Goal: Task Accomplishment & Management: Complete application form

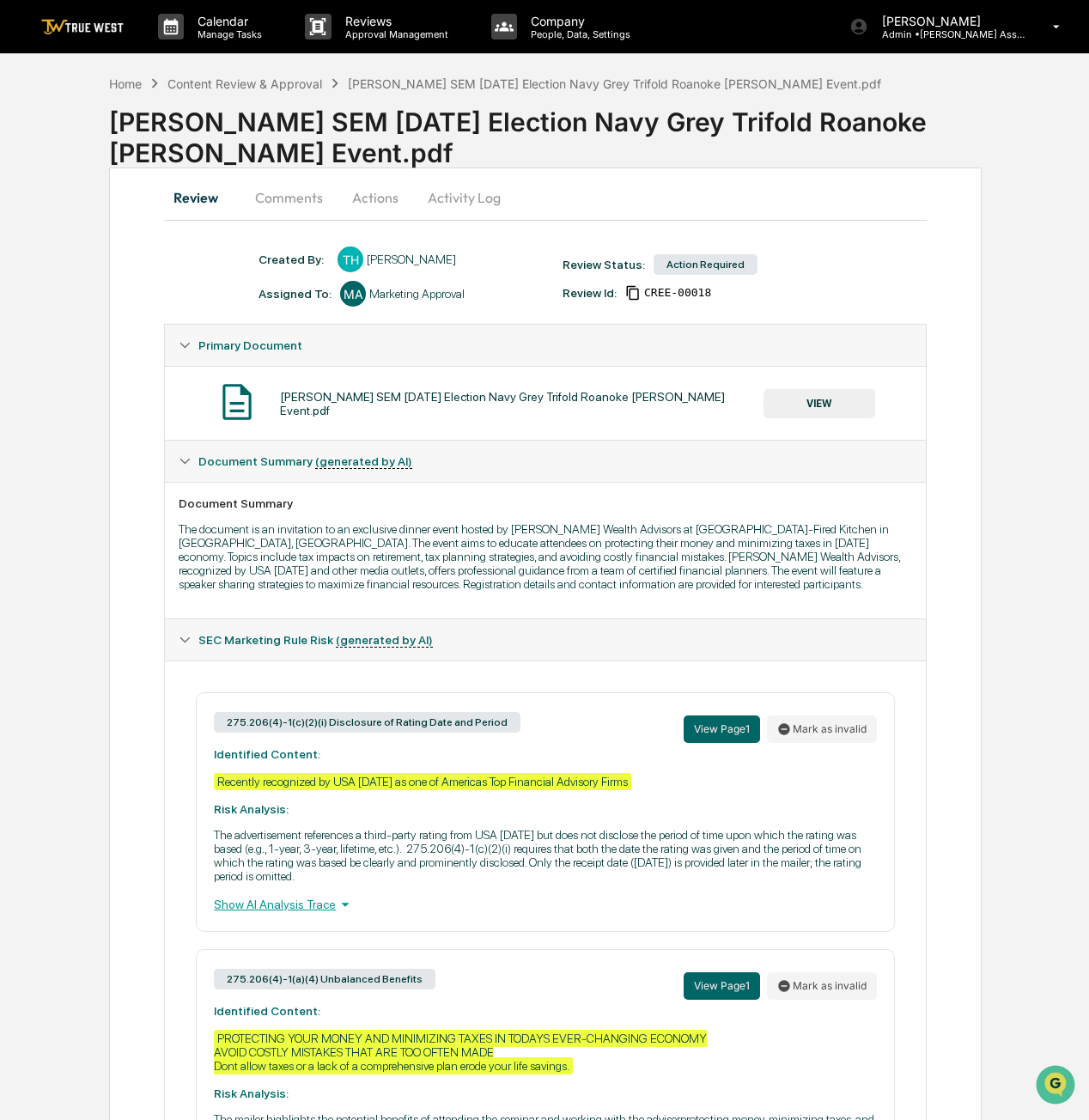
click at [793, 395] on button "VIEW" at bounding box center [819, 404] width 111 height 29
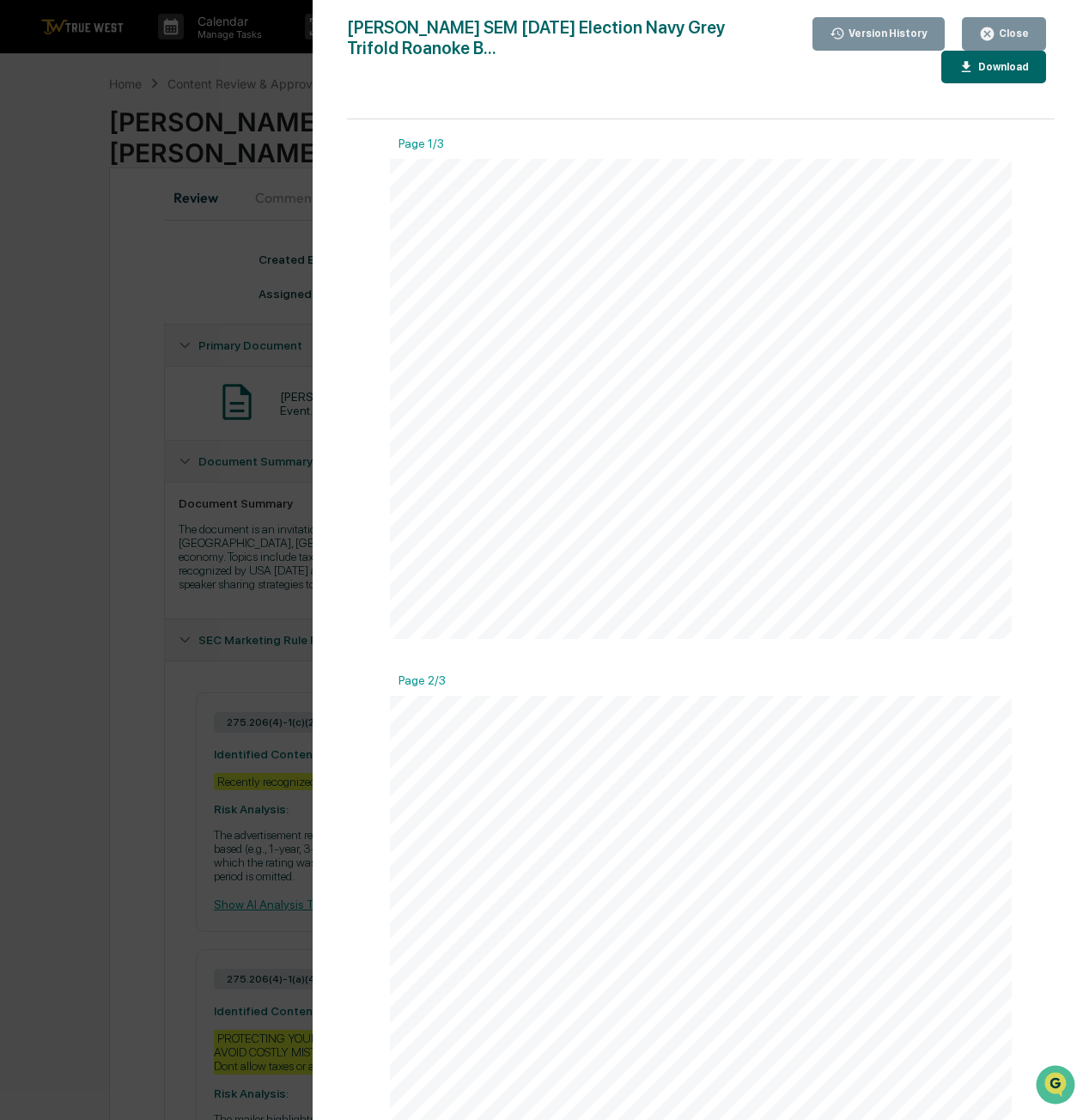
scroll to position [515, 0]
click at [520, 625] on span "2020. This presentation is designed to provide you with information and should" at bounding box center [492, 625] width 180 height 5
click at [1027, 26] on div "Close" at bounding box center [1004, 34] width 50 height 16
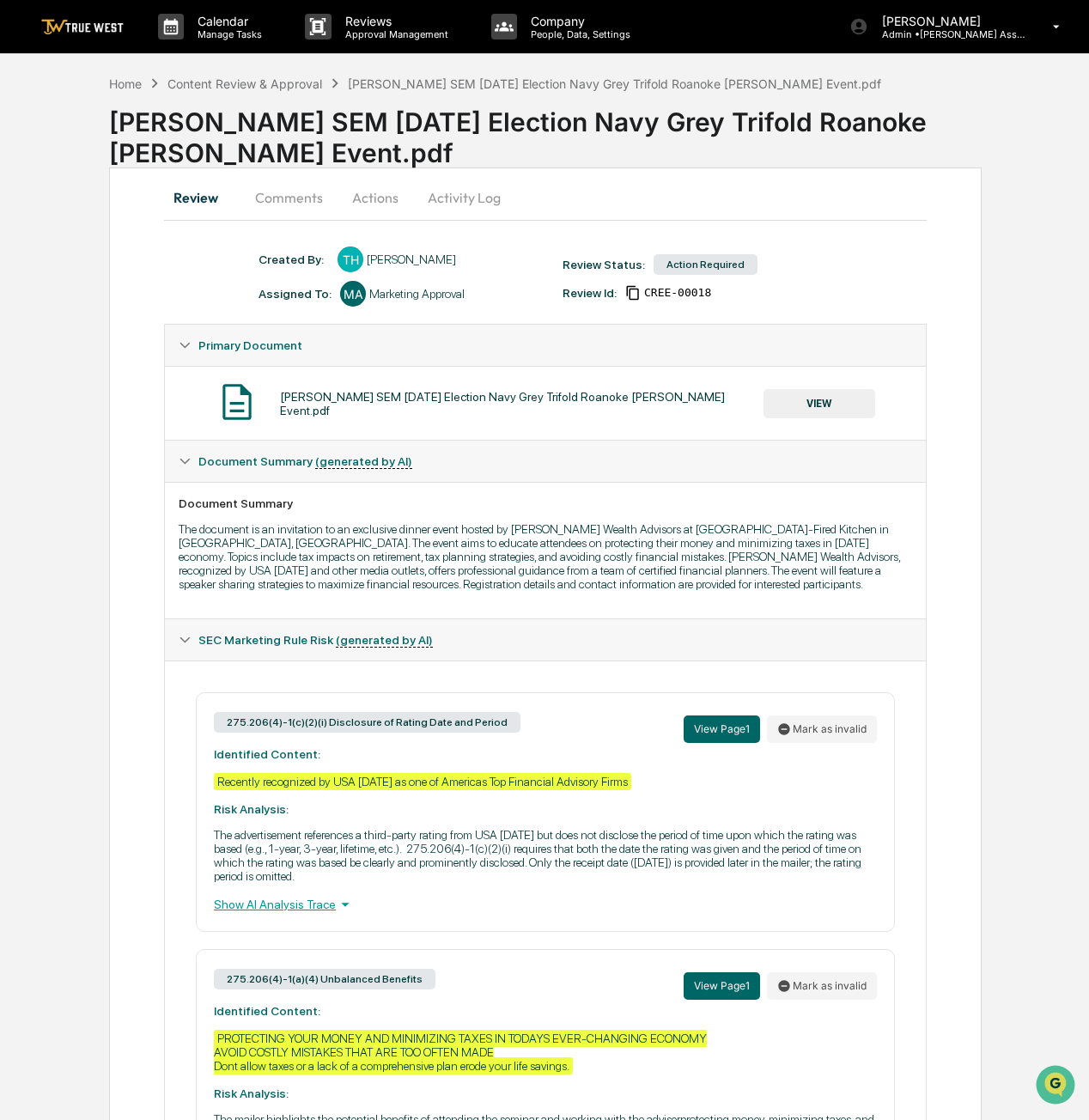
click at [376, 197] on button "Actions" at bounding box center [375, 197] width 77 height 41
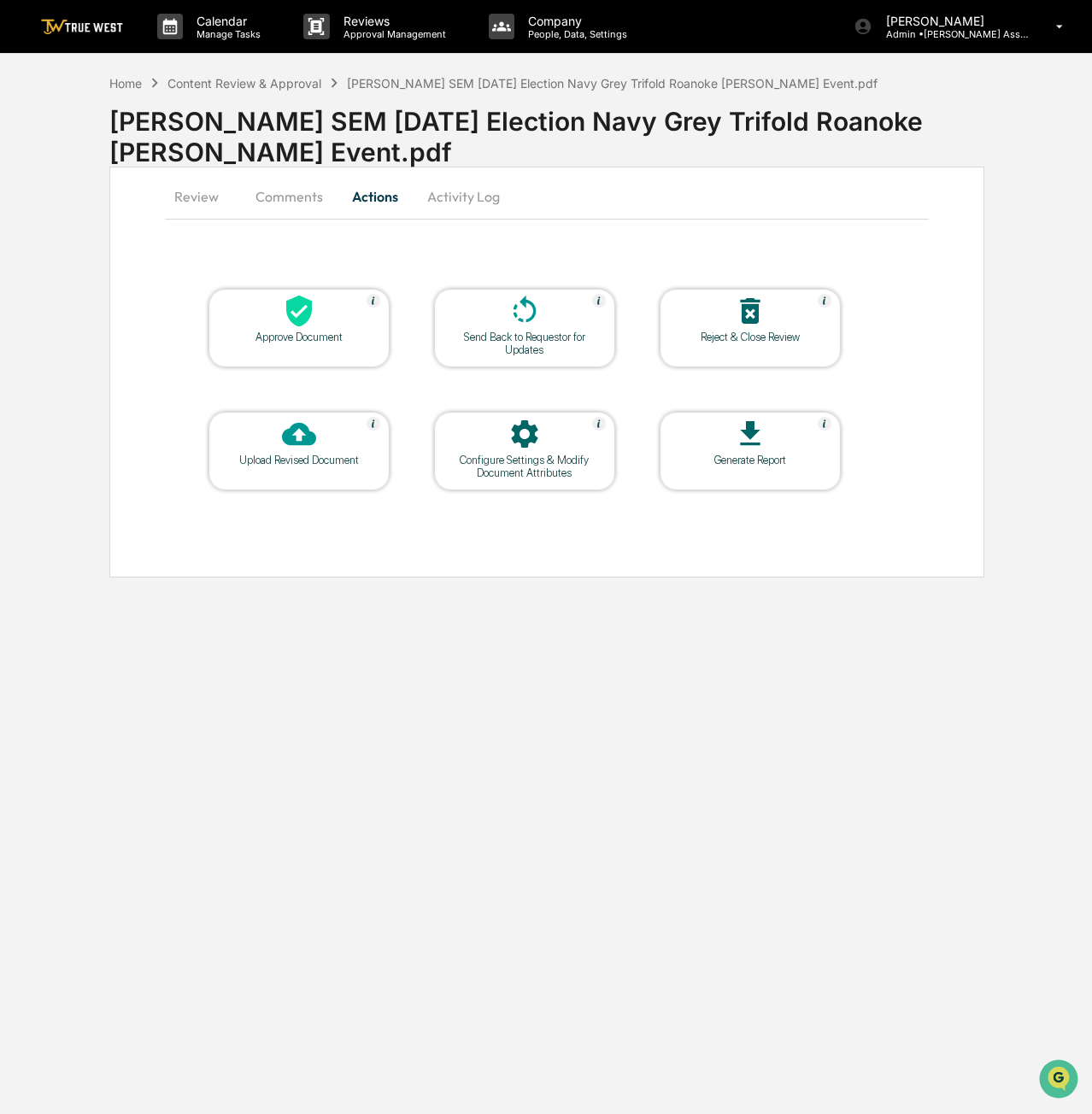
click at [287, 332] on div "Approve Document" at bounding box center [298, 337] width 154 height 12
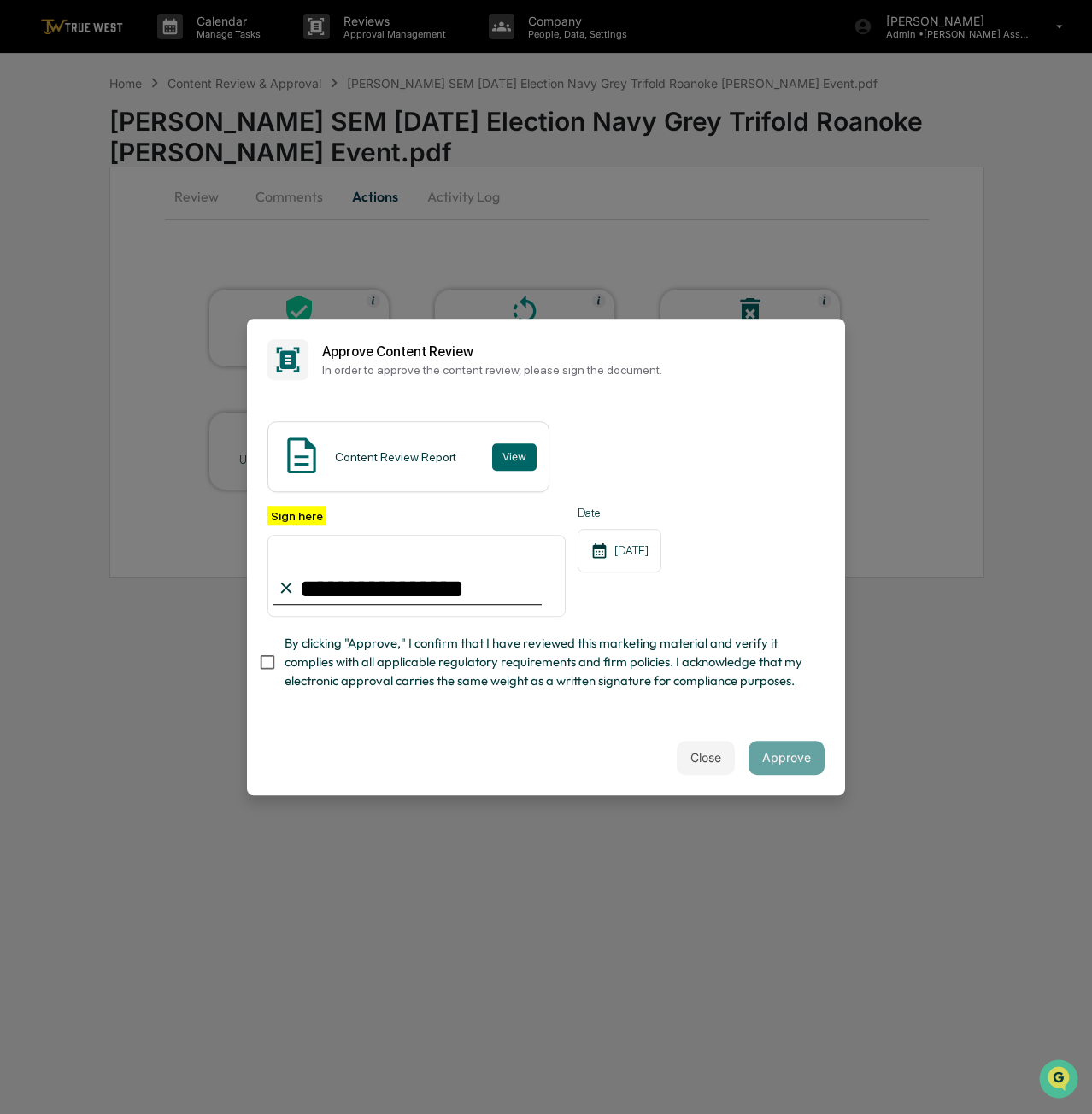
type input "**********"
click at [784, 744] on button "Approve" at bounding box center [787, 758] width 76 height 34
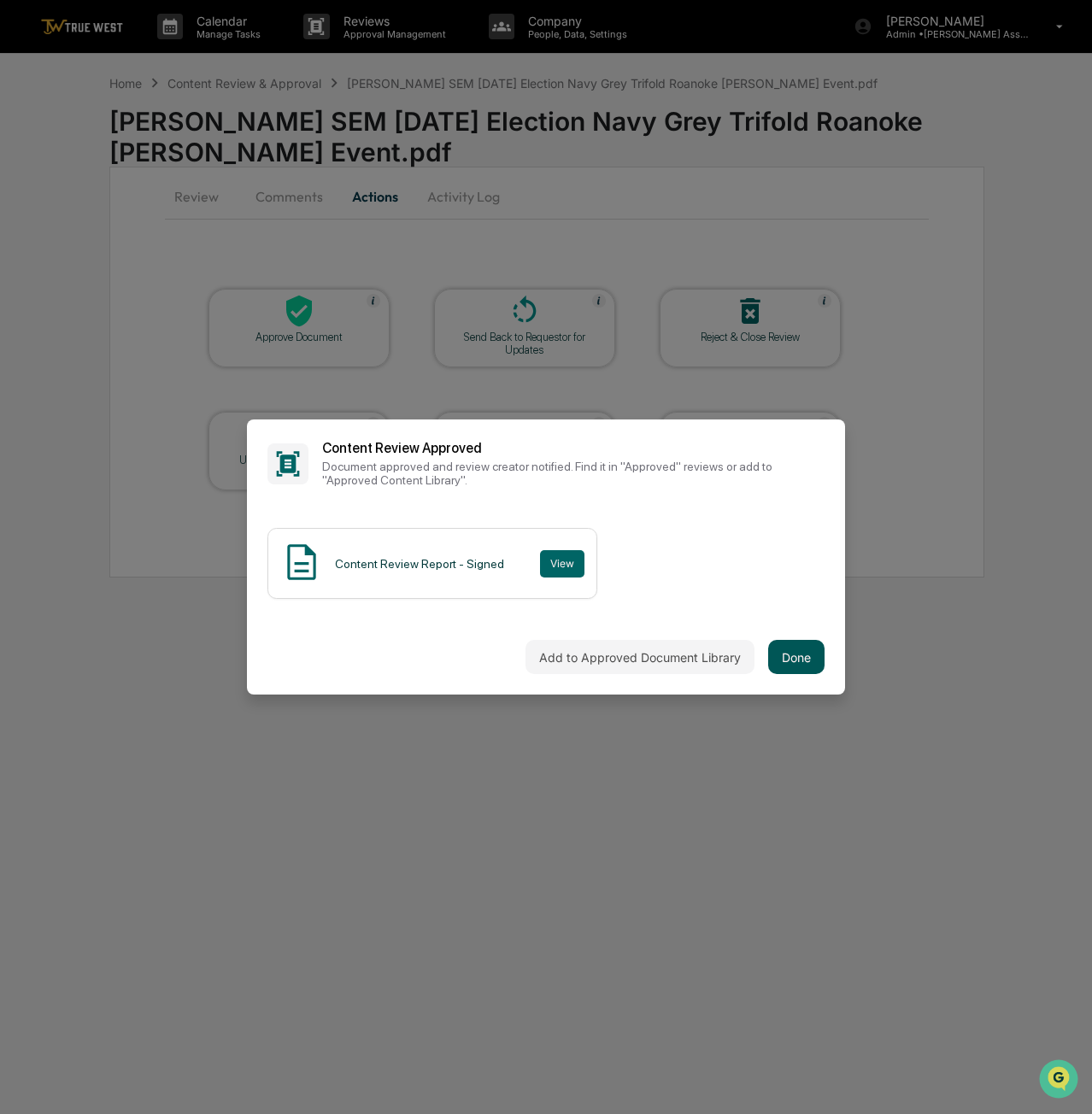
click at [809, 671] on button "Done" at bounding box center [796, 657] width 56 height 34
